Goal: Navigation & Orientation: Find specific page/section

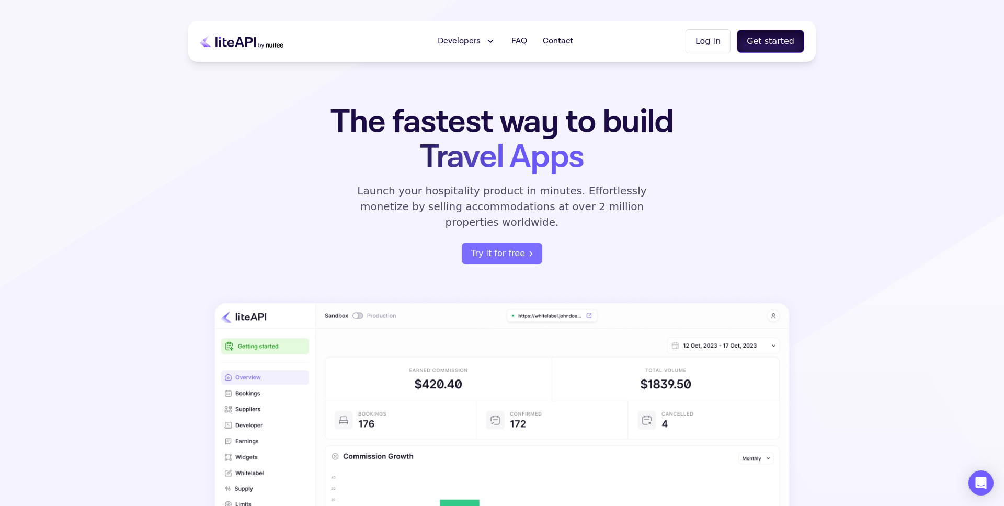
click at [781, 38] on button "Get started" at bounding box center [770, 41] width 67 height 23
click at [699, 41] on button "Log in" at bounding box center [707, 41] width 45 height 24
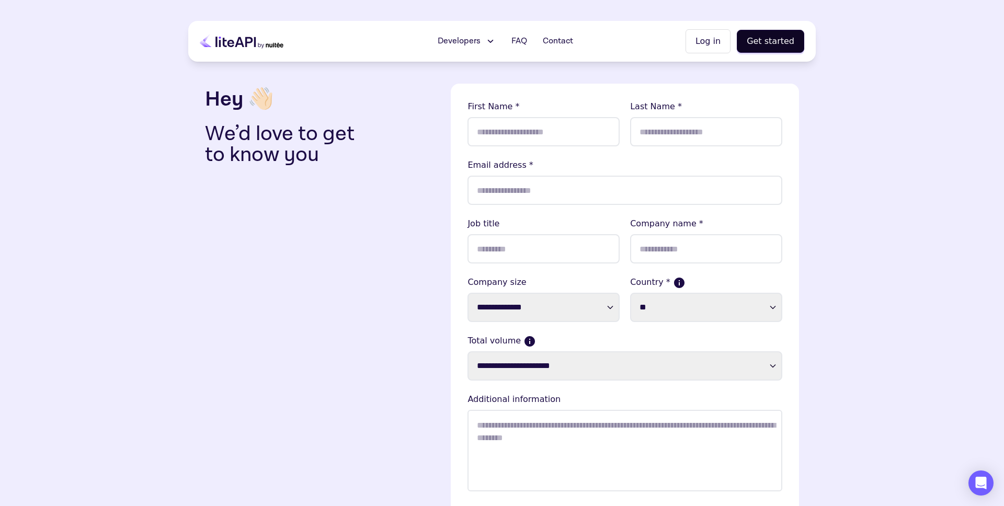
drag, startPoint x: 369, startPoint y: 164, endPoint x: 361, endPoint y: 159, distance: 8.4
click at [369, 164] on p "We’d love to get to know you" at bounding box center [288, 144] width 166 height 42
